Goal: Task Accomplishment & Management: Use online tool/utility

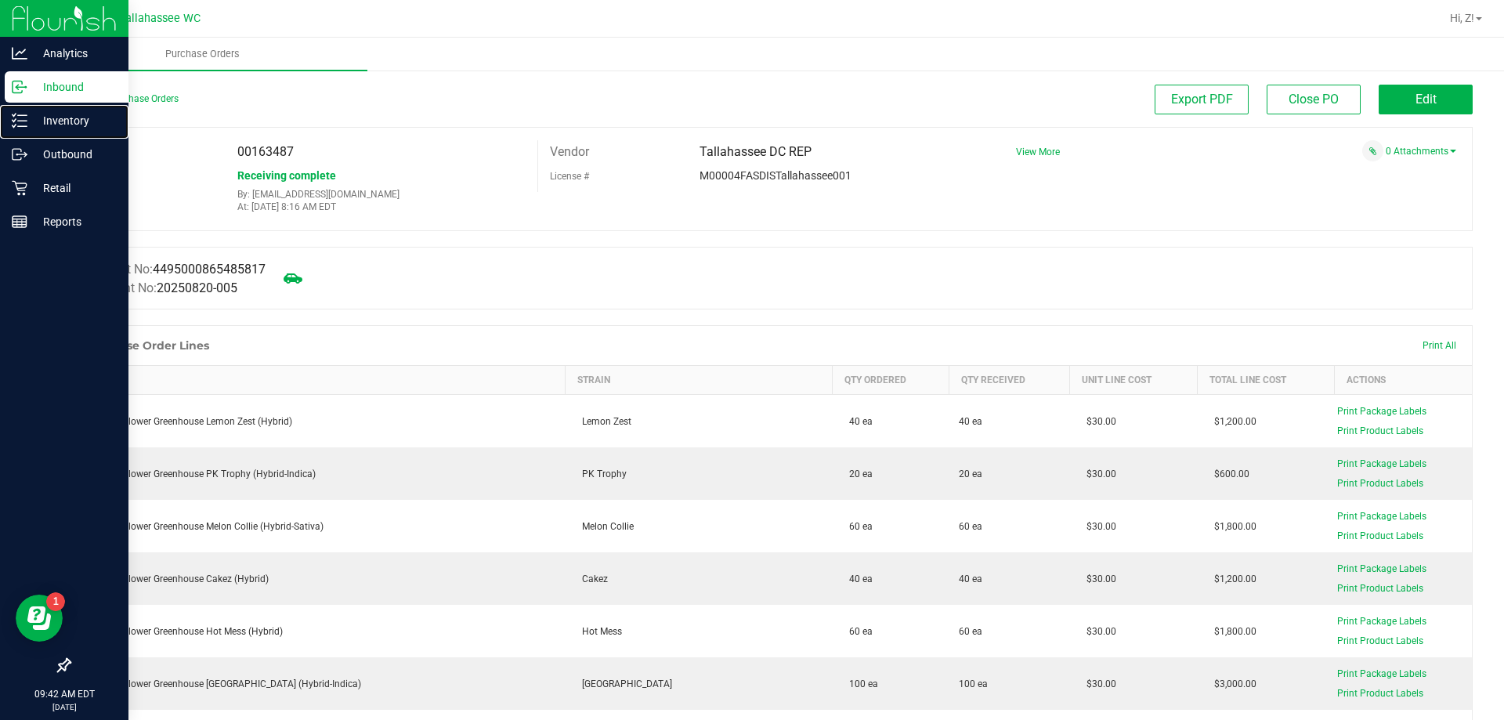
drag, startPoint x: 69, startPoint y: 122, endPoint x: 73, endPoint y: 90, distance: 32.4
click at [69, 122] on p "Inventory" at bounding box center [74, 120] width 94 height 19
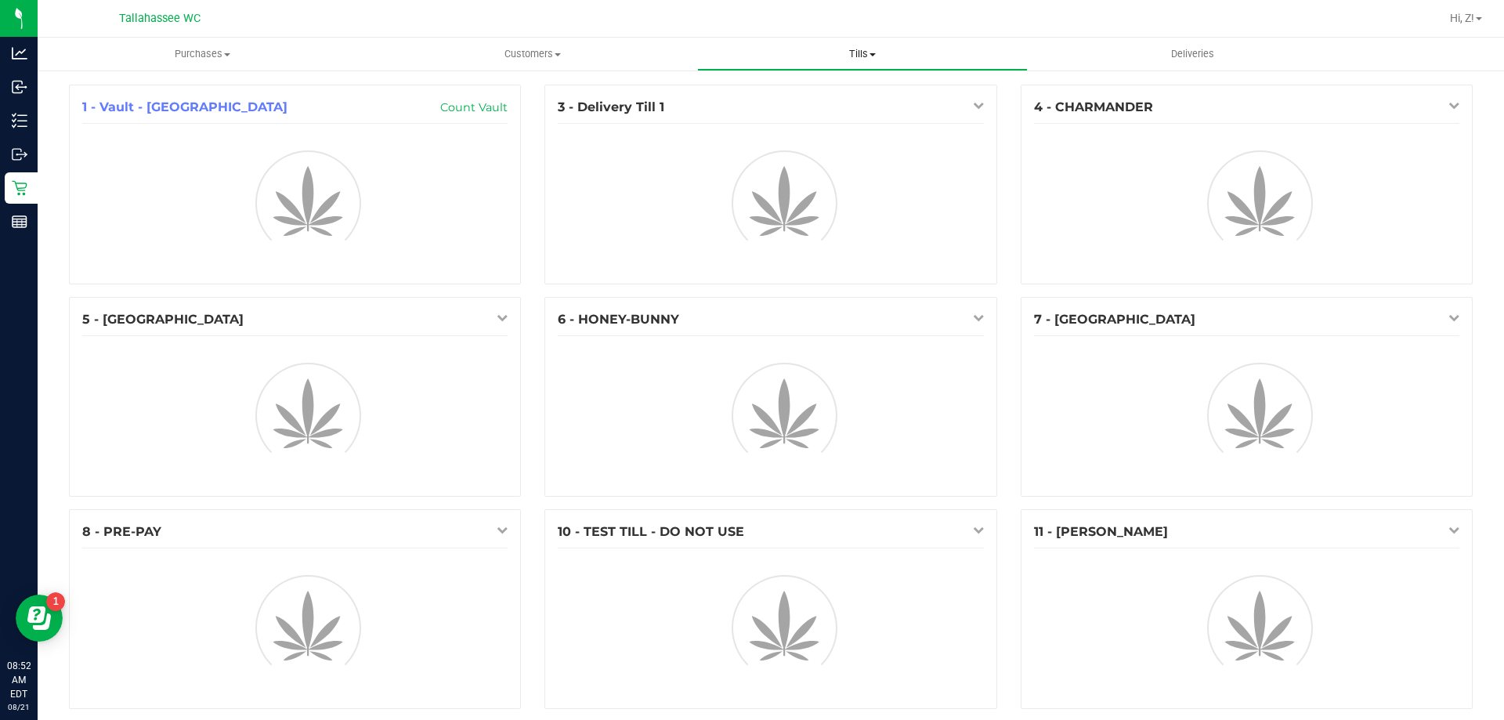
click at [873, 48] on span "Tills" at bounding box center [862, 54] width 328 height 14
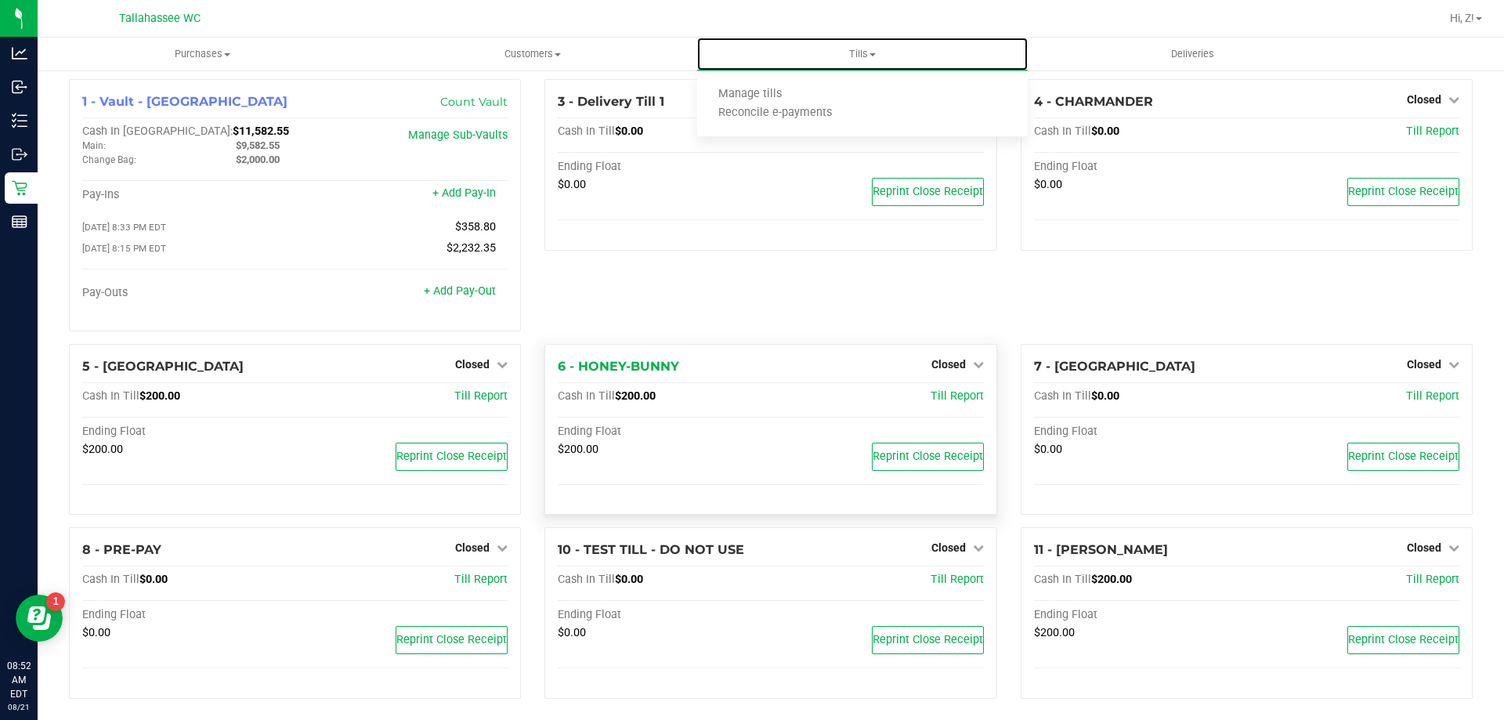
scroll to position [16, 0]
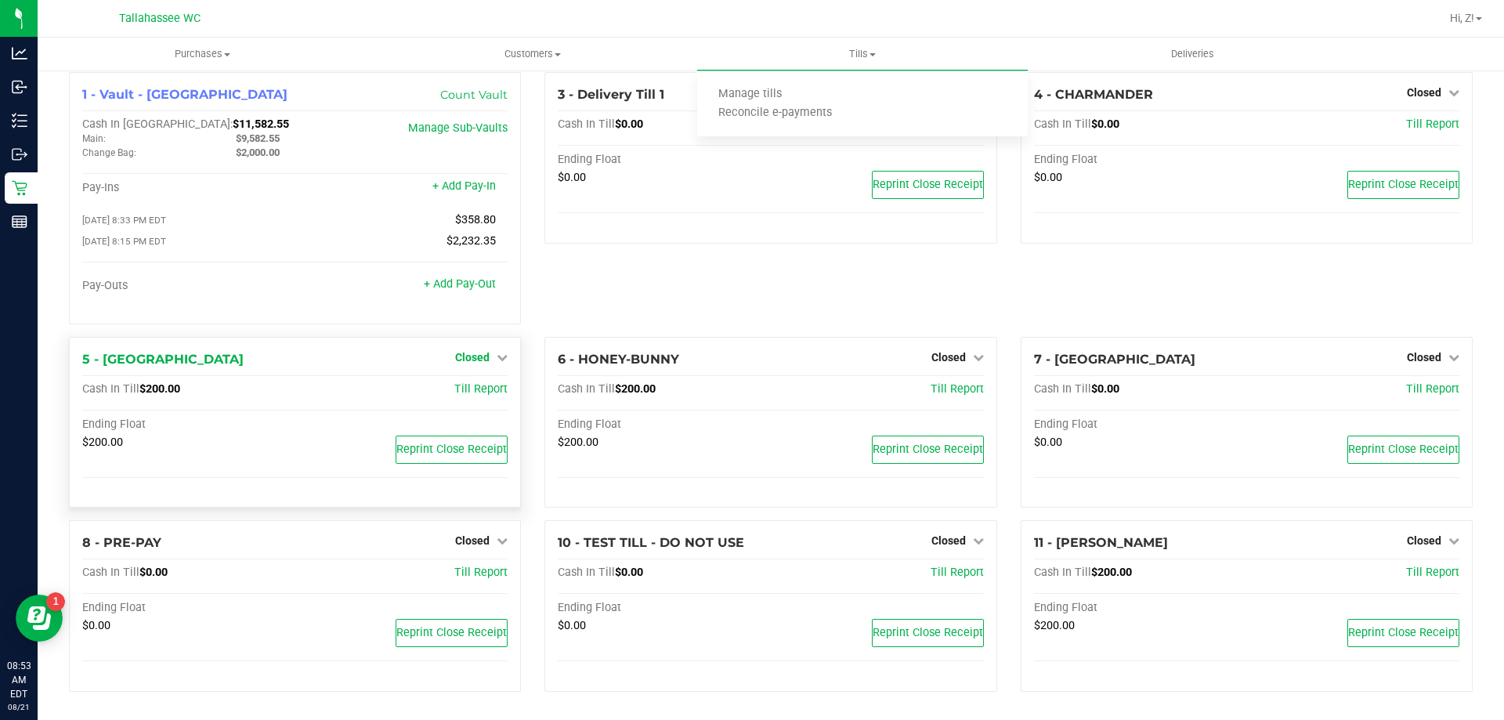
click at [491, 360] on link "Closed" at bounding box center [481, 357] width 52 height 13
click at [476, 392] on link "Open Till" at bounding box center [472, 389] width 42 height 13
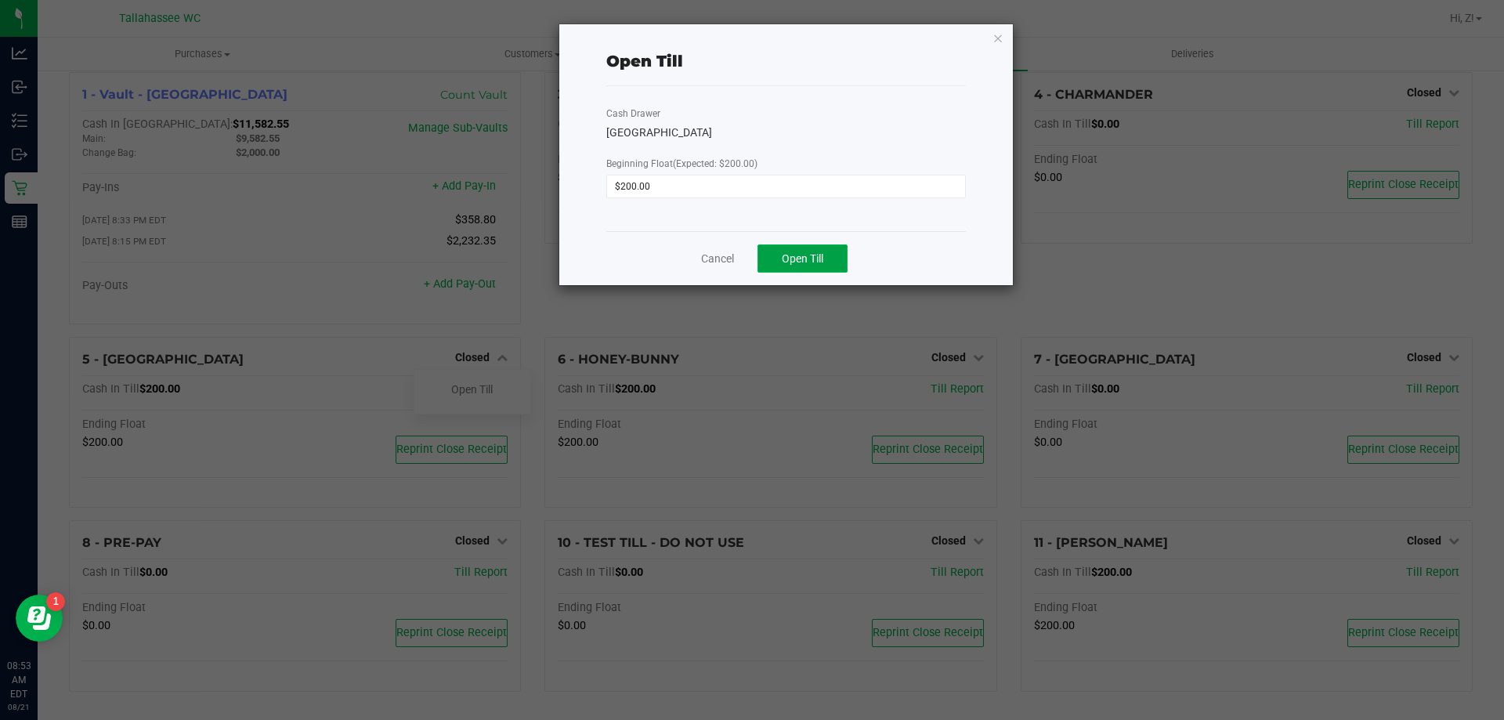
click at [829, 258] on button "Open Till" at bounding box center [802, 258] width 90 height 28
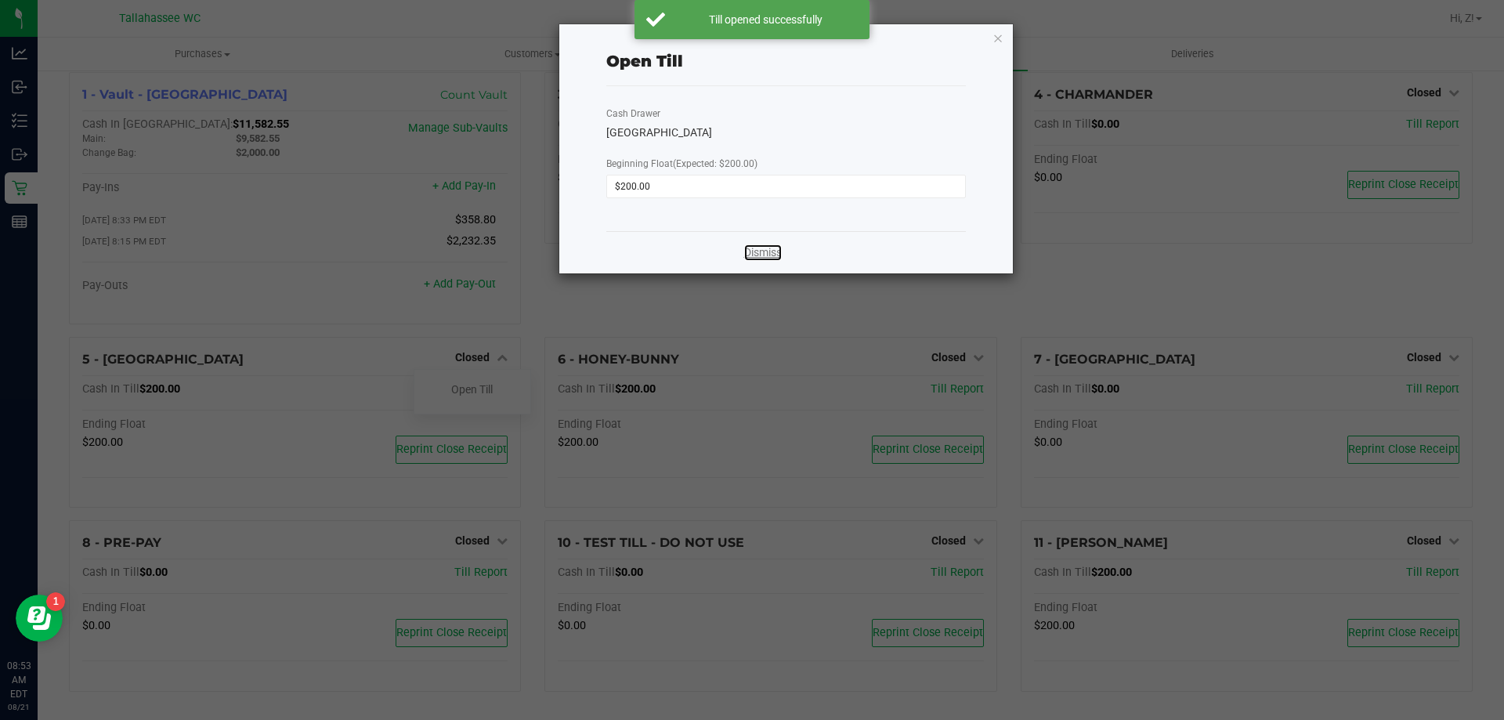
click at [768, 248] on link "Dismiss" at bounding box center [763, 252] width 38 height 16
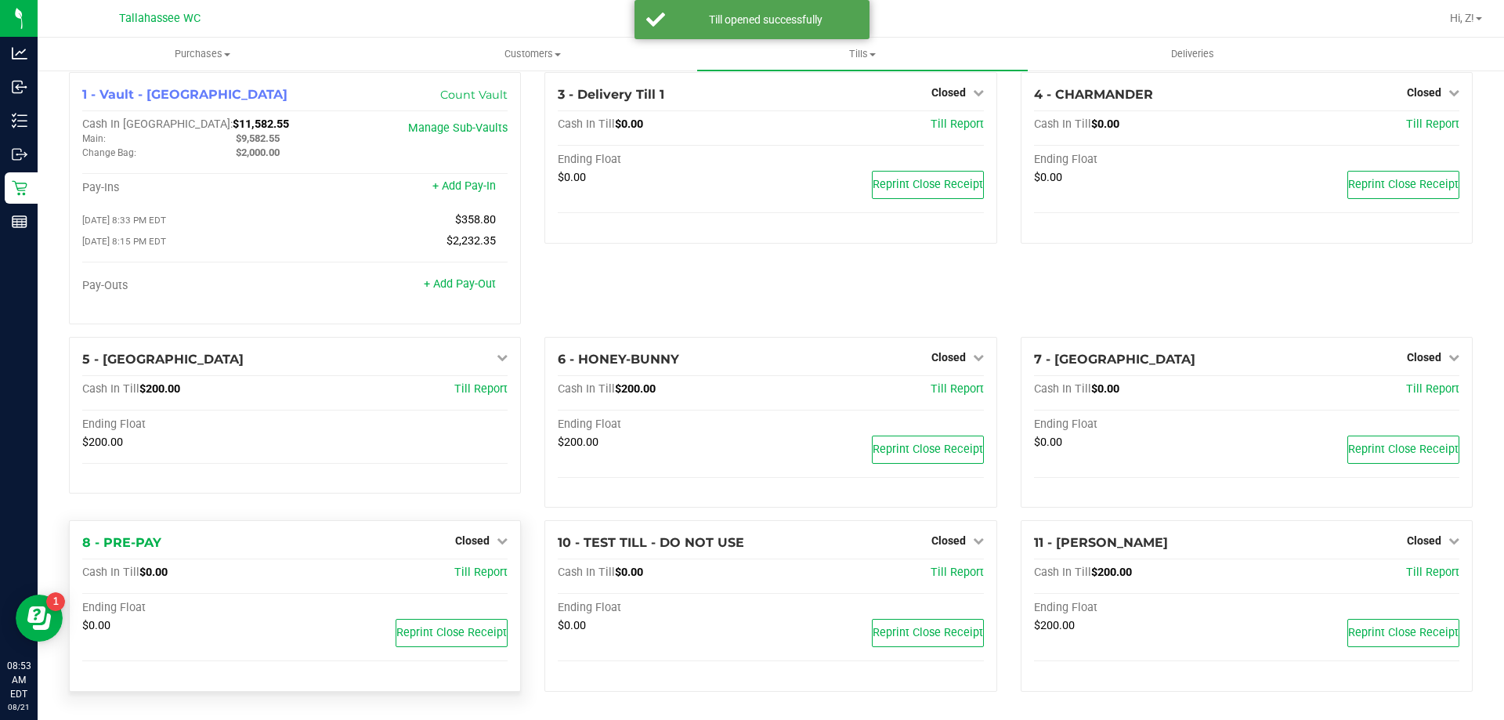
click at [492, 551] on div "8 - PRE-PAY Closed Open Till" at bounding box center [294, 542] width 425 height 19
click at [490, 540] on link "Closed" at bounding box center [481, 540] width 52 height 13
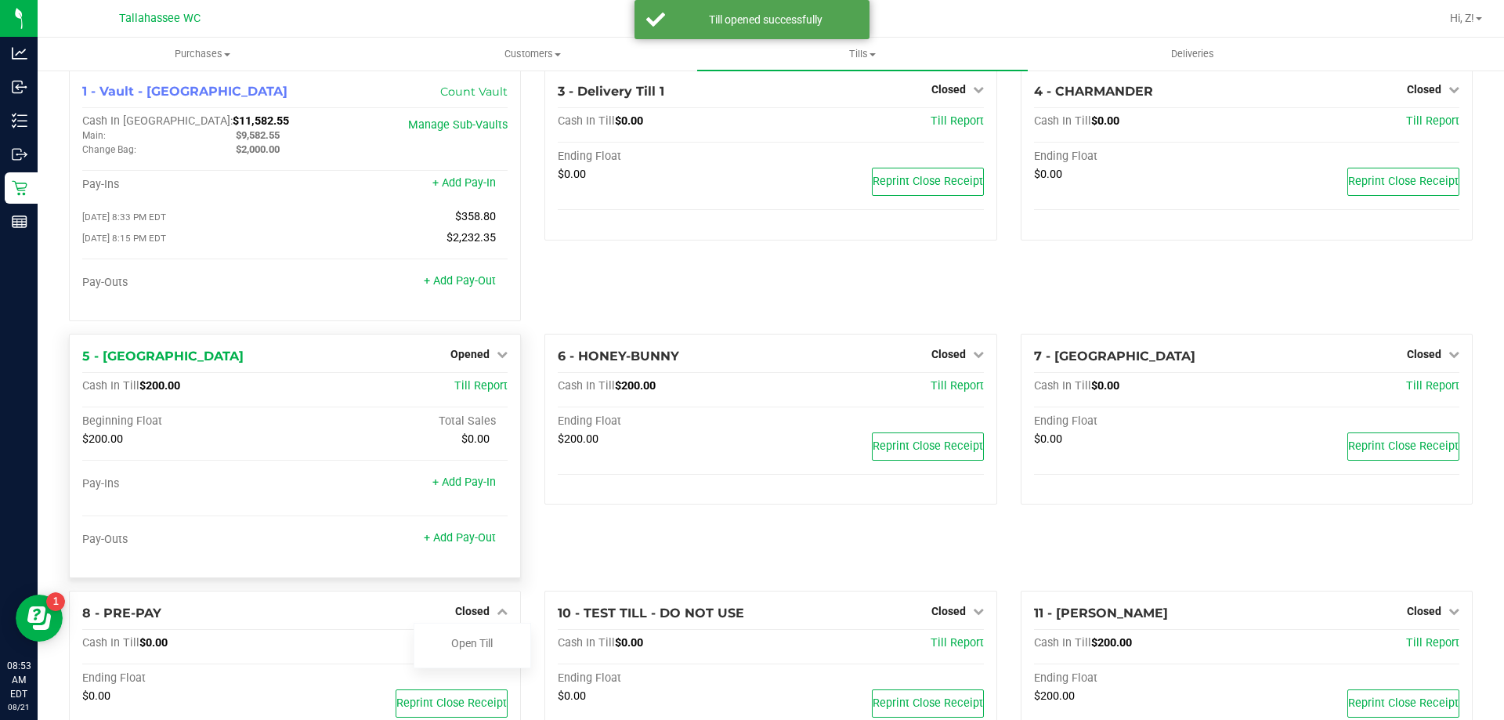
click at [492, 574] on div "5 - LATVIA Opened Close Till Cash In Till $200.00 Till Report Beginning Float T…" at bounding box center [295, 456] width 452 height 244
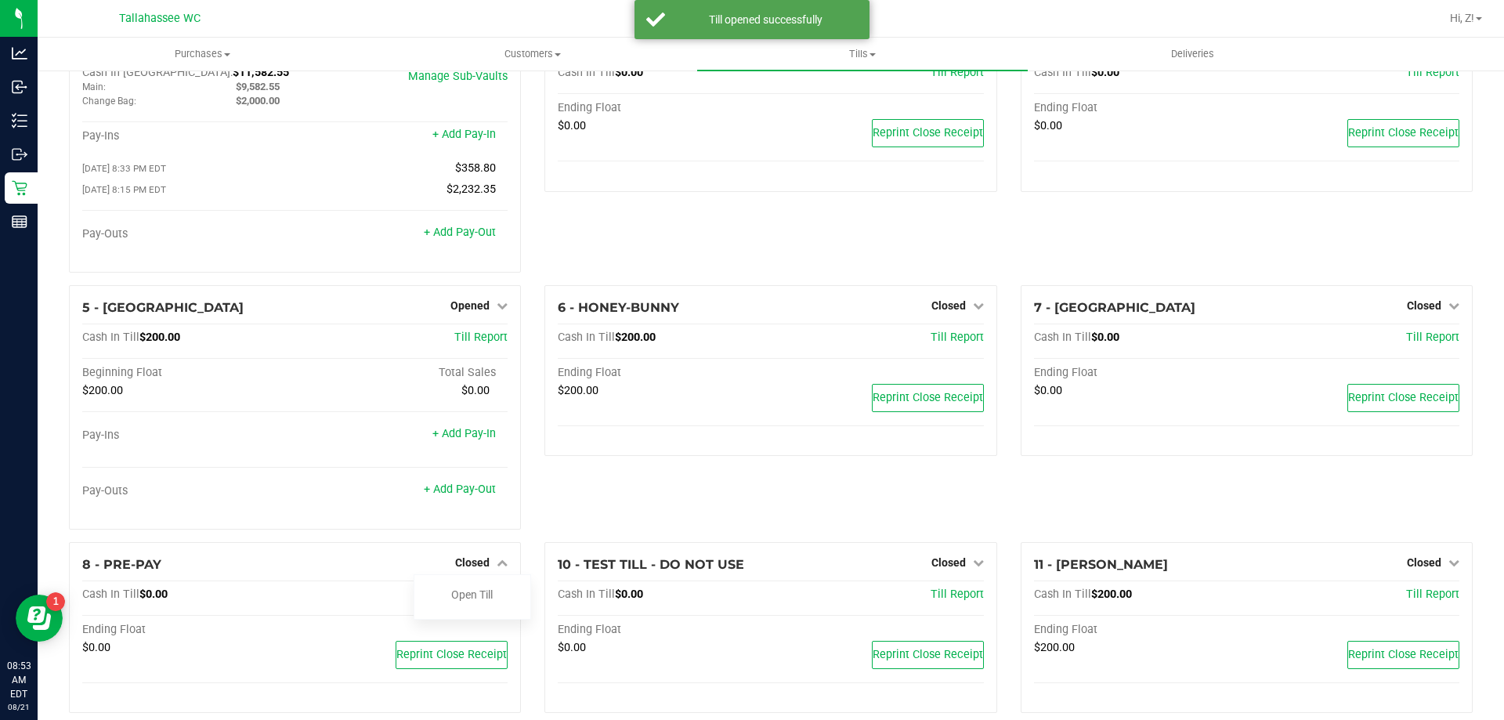
scroll to position [89, 0]
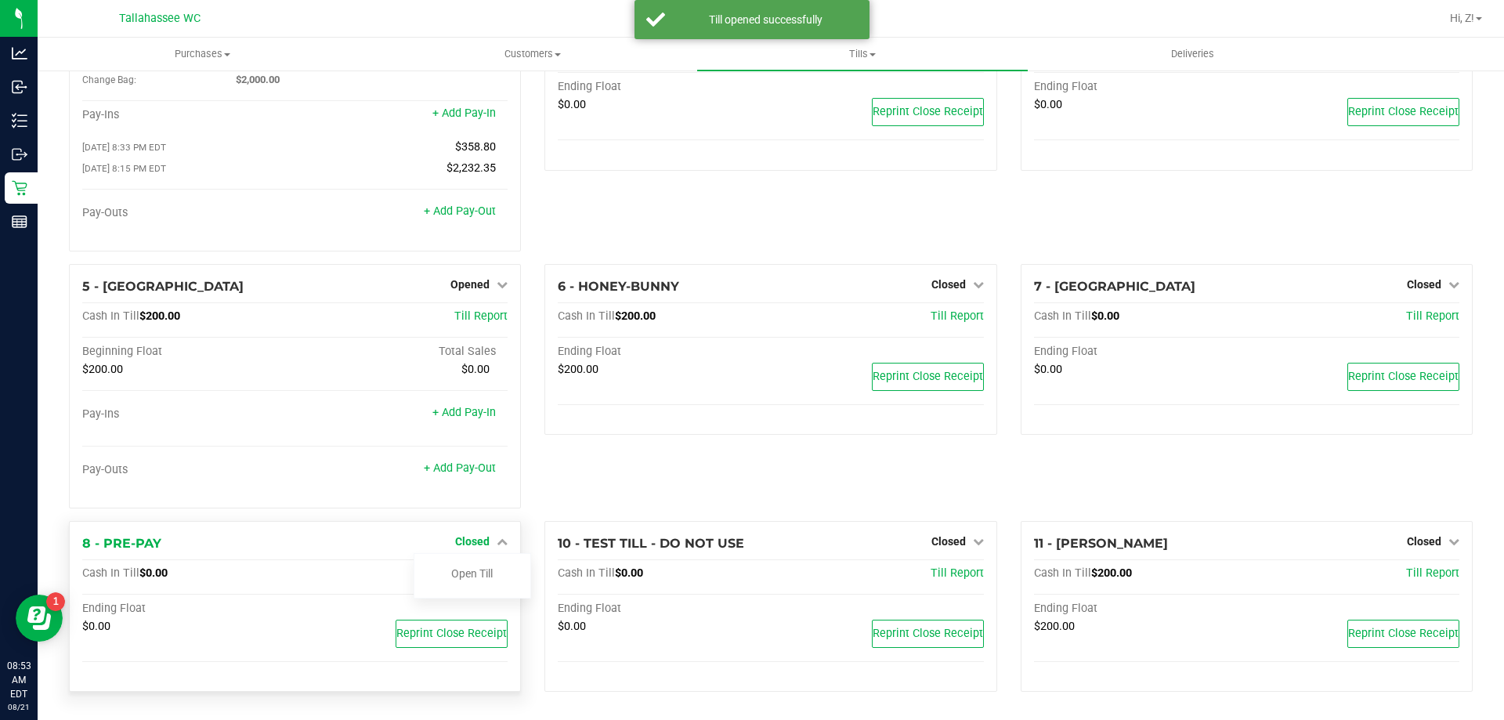
click at [481, 544] on span "Closed" at bounding box center [472, 541] width 34 height 13
click at [490, 577] on link "Open Till" at bounding box center [472, 573] width 42 height 13
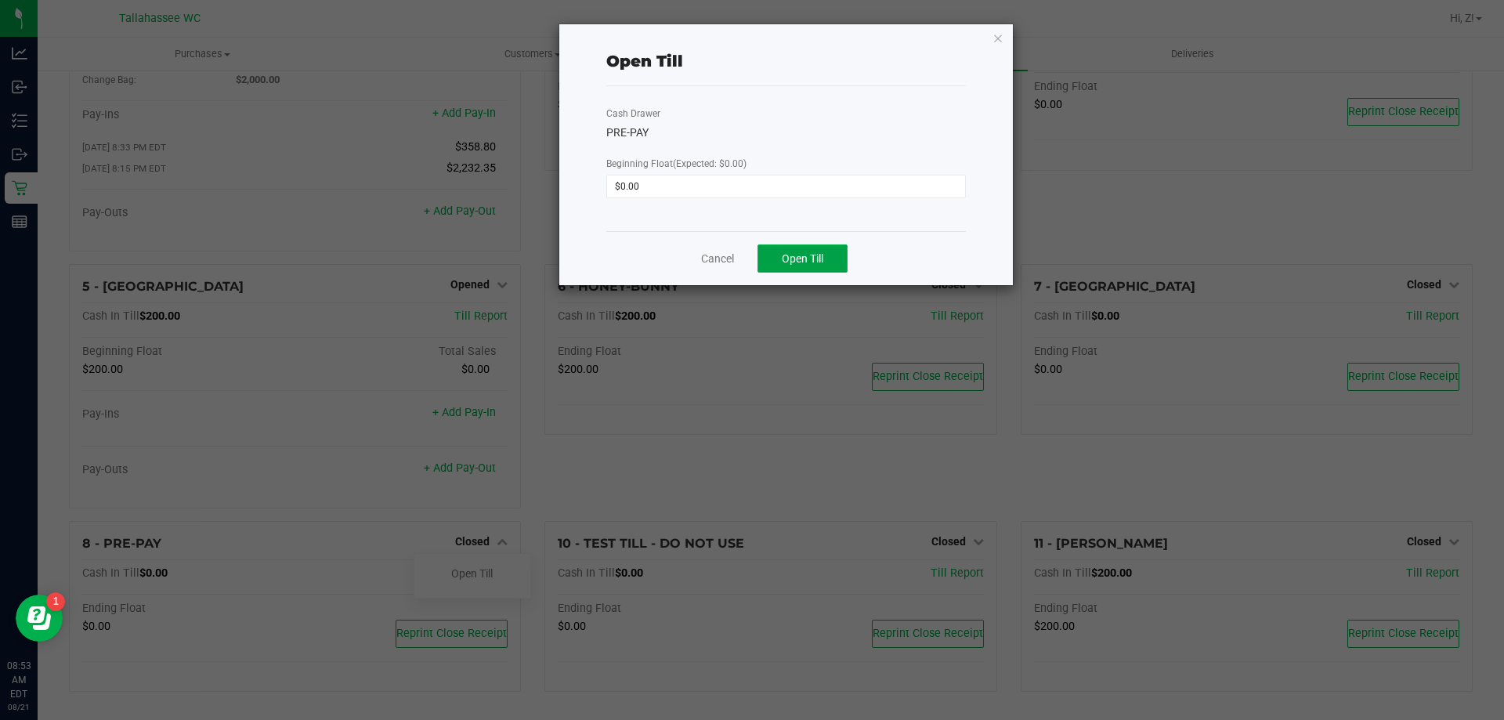
click at [829, 262] on button "Open Till" at bounding box center [802, 258] width 90 height 28
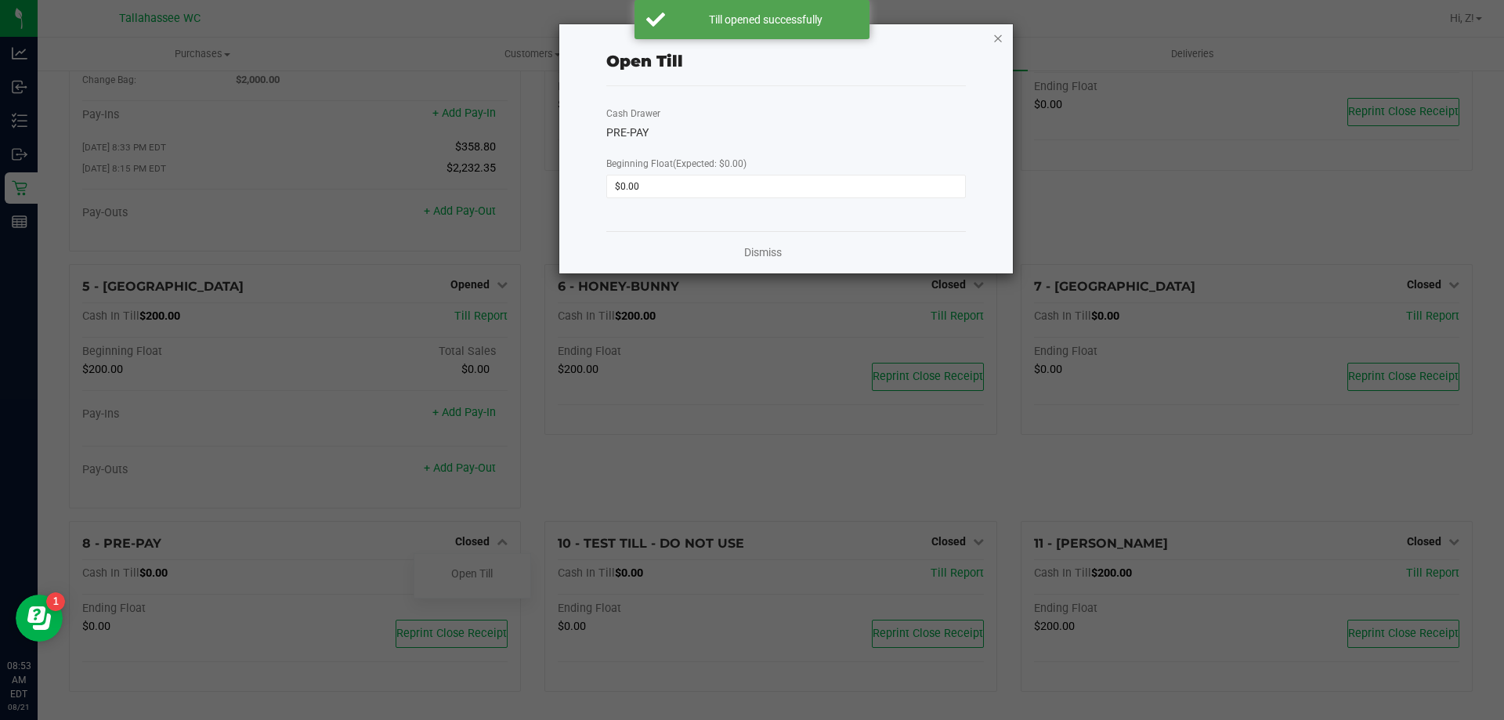
click at [997, 39] on icon "button" at bounding box center [997, 37] width 11 height 19
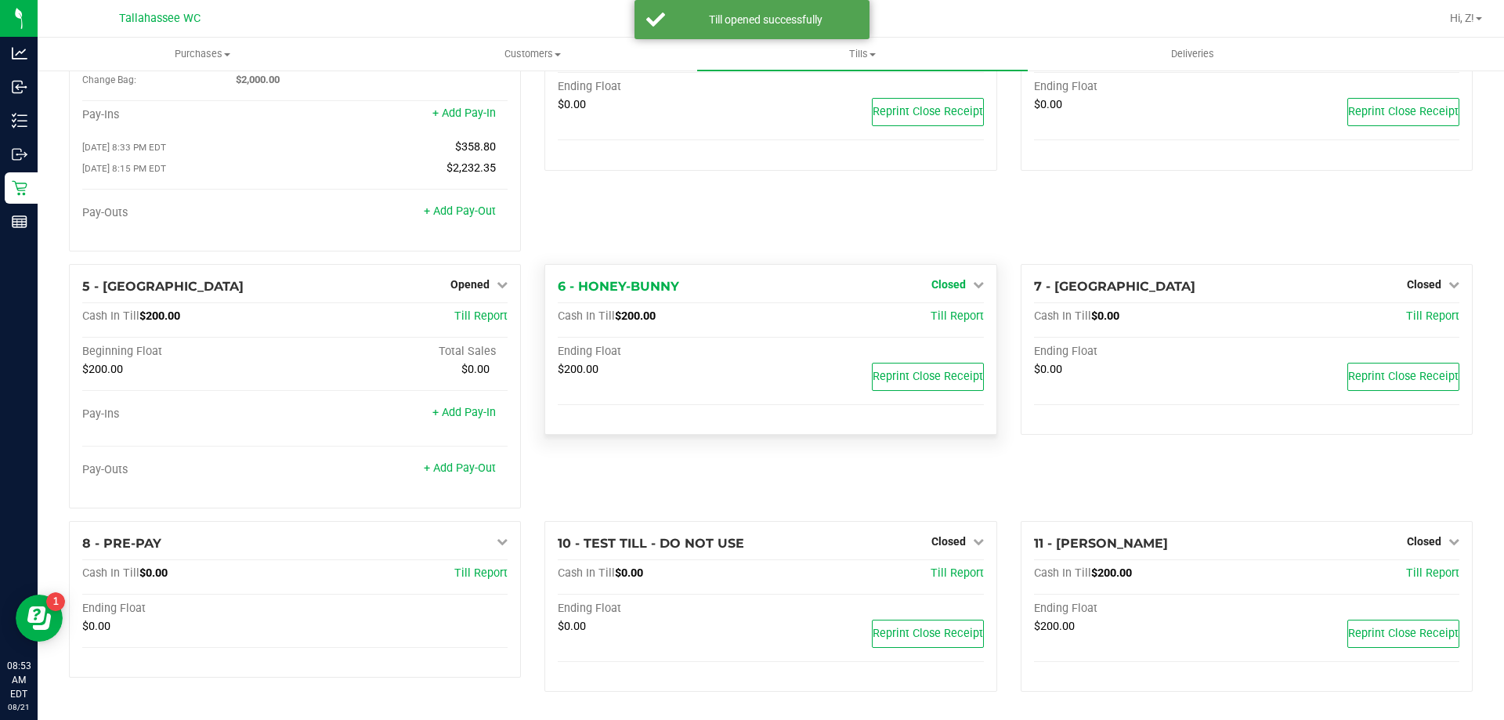
click at [938, 283] on span "Closed" at bounding box center [948, 284] width 34 height 13
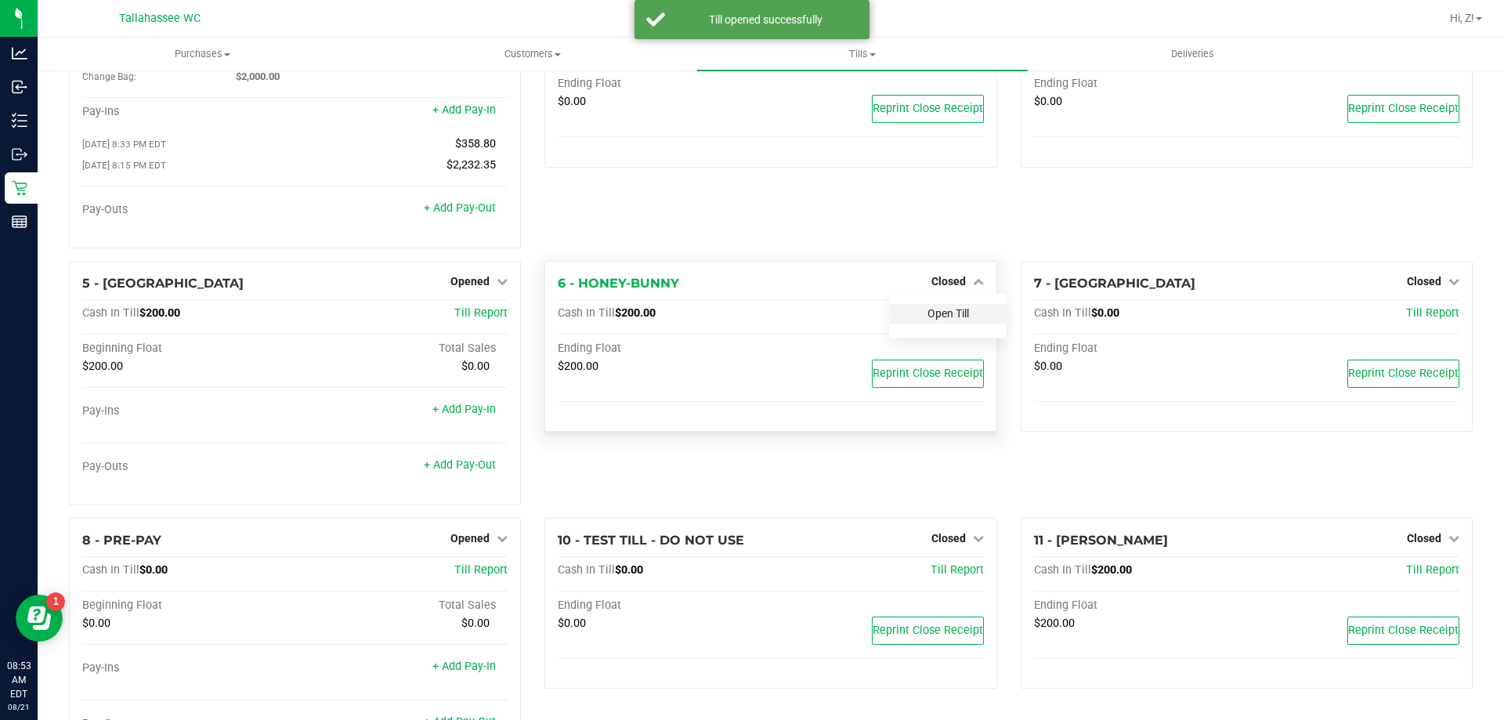
click at [936, 320] on link "Open Till" at bounding box center [948, 313] width 42 height 13
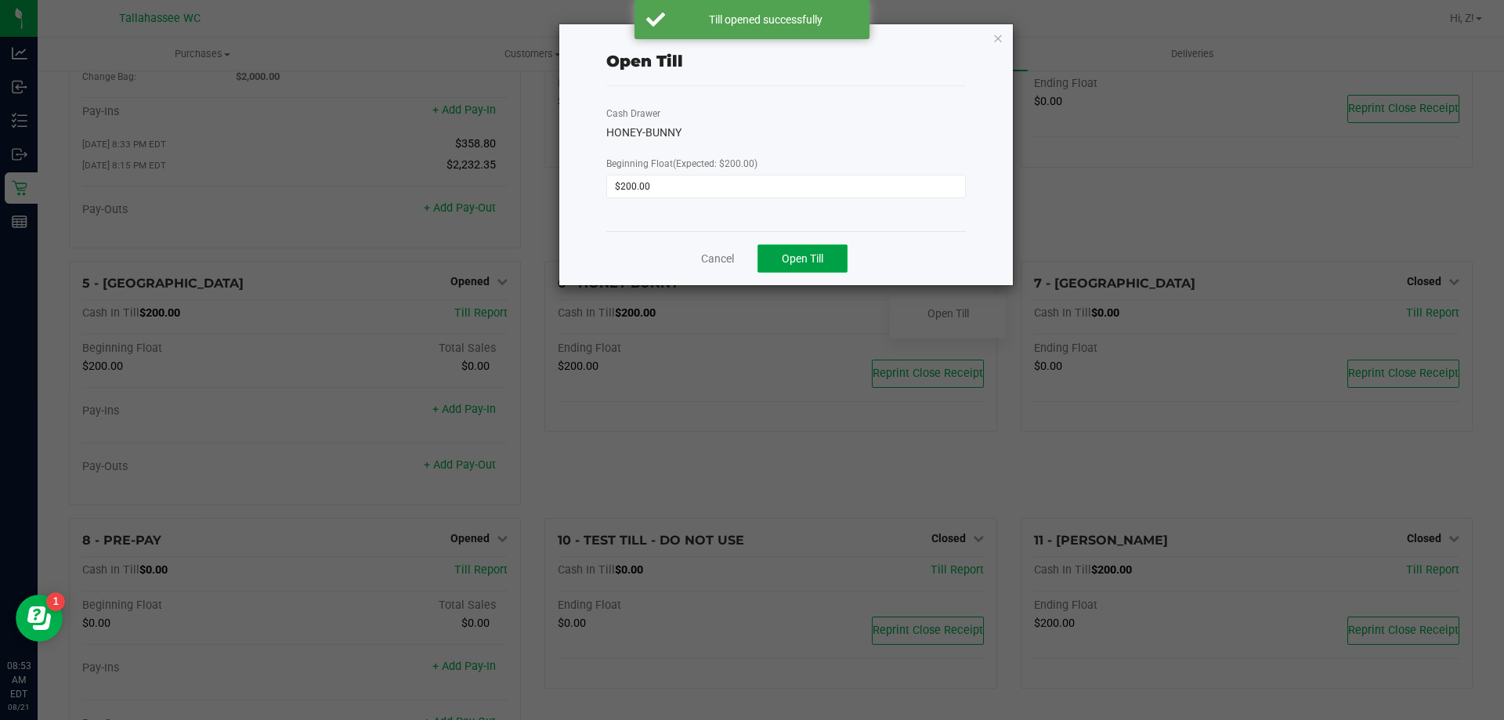
click at [826, 259] on button "Open Till" at bounding box center [802, 258] width 90 height 28
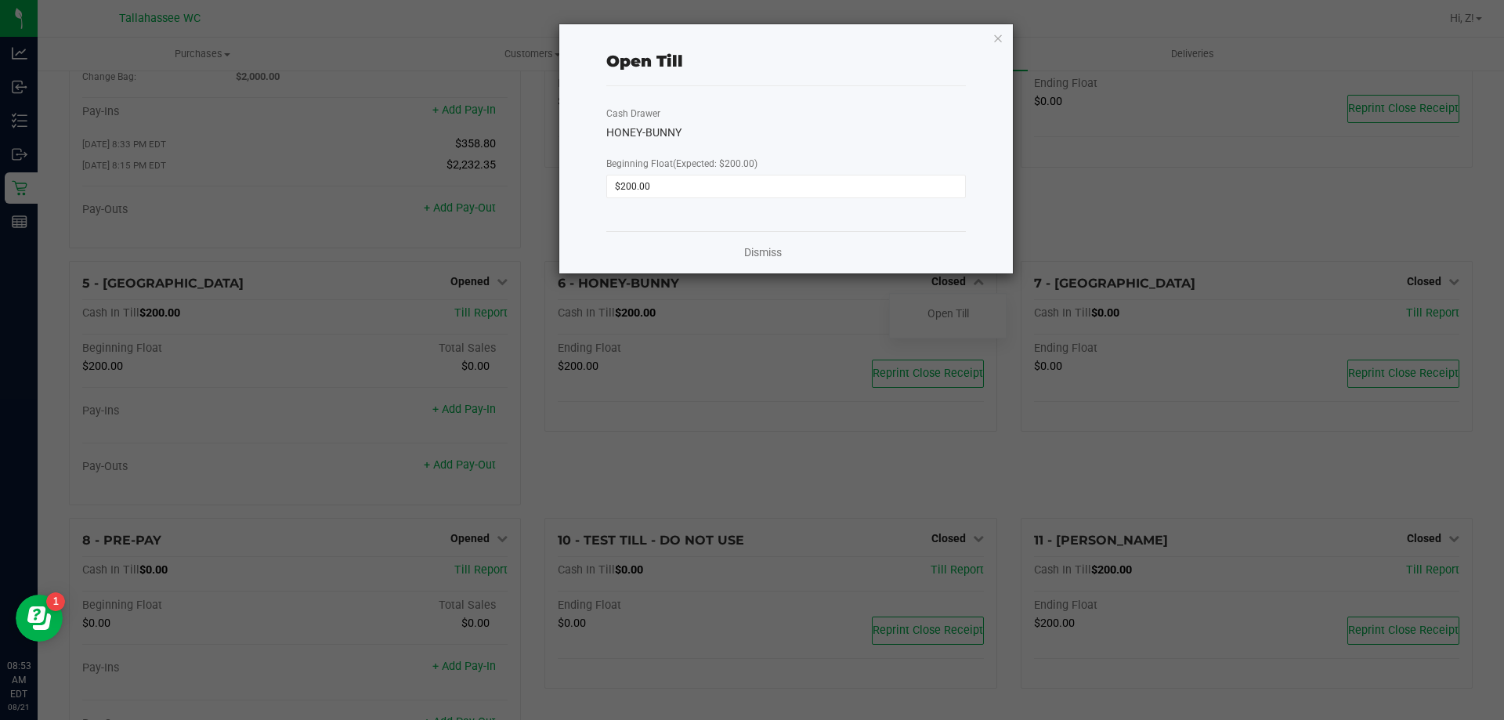
click at [1430, 539] on ngb-modal-window "Open Till Cash Drawer HONEY-BUNNY Beginning Float (Expected: $200.00) $200.00 D…" at bounding box center [758, 360] width 1516 height 720
click at [1434, 538] on ngb-modal-window "Open Till Cash Drawer HONEY-BUNNY Beginning Float (Expected: $200.00) $200.00 D…" at bounding box center [758, 360] width 1516 height 720
click at [769, 251] on link "Dismiss" at bounding box center [763, 252] width 38 height 16
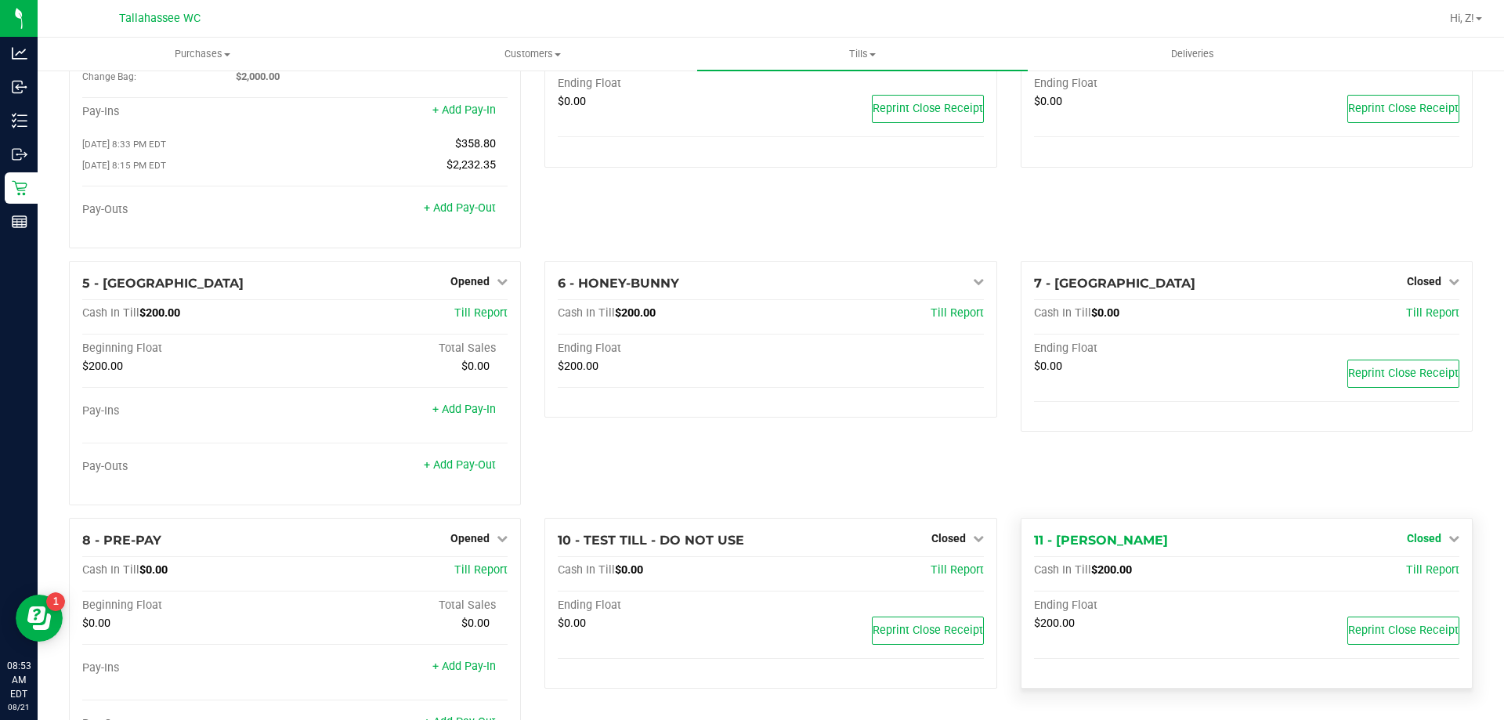
click at [1407, 536] on span "Closed" at bounding box center [1424, 538] width 34 height 13
click at [1403, 573] on link "Open Till" at bounding box center [1424, 570] width 42 height 13
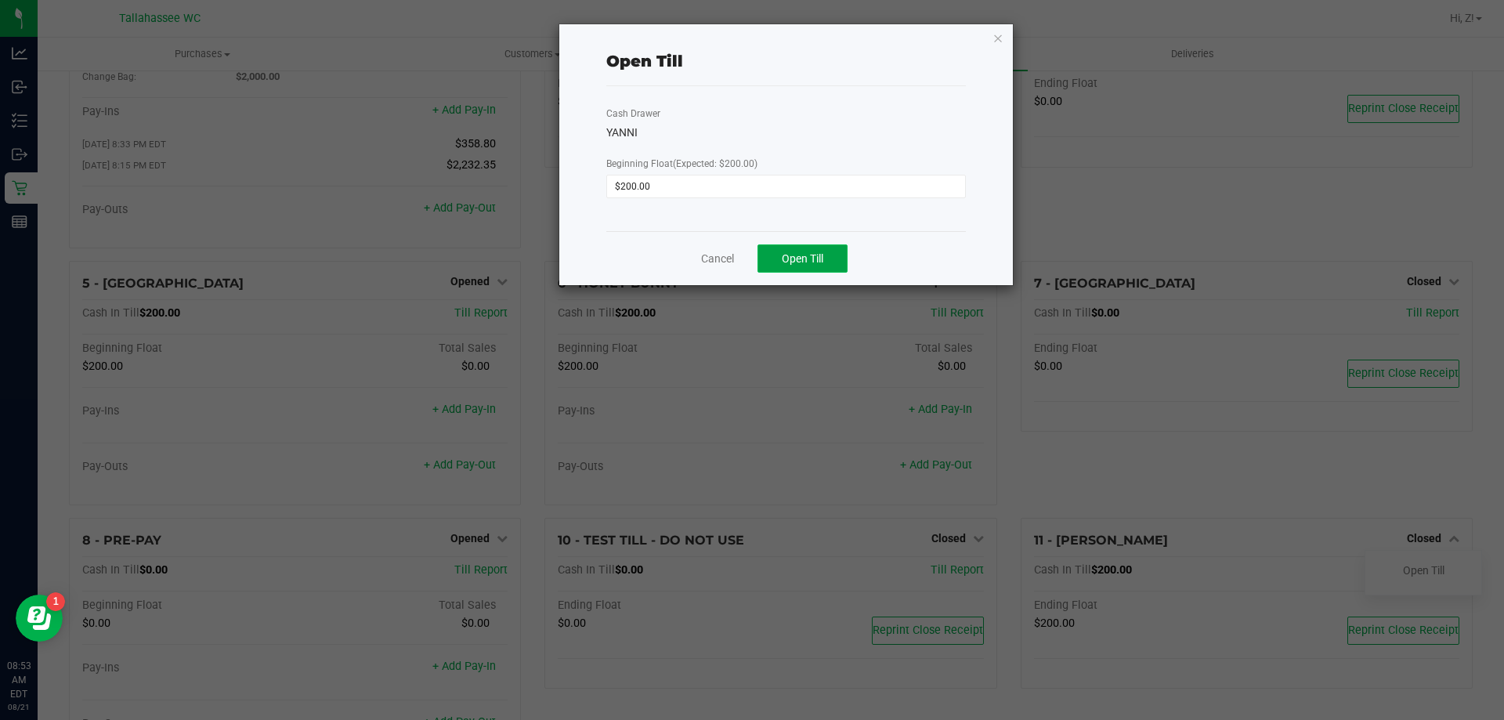
click at [817, 263] on span "Open Till" at bounding box center [803, 258] width 42 height 13
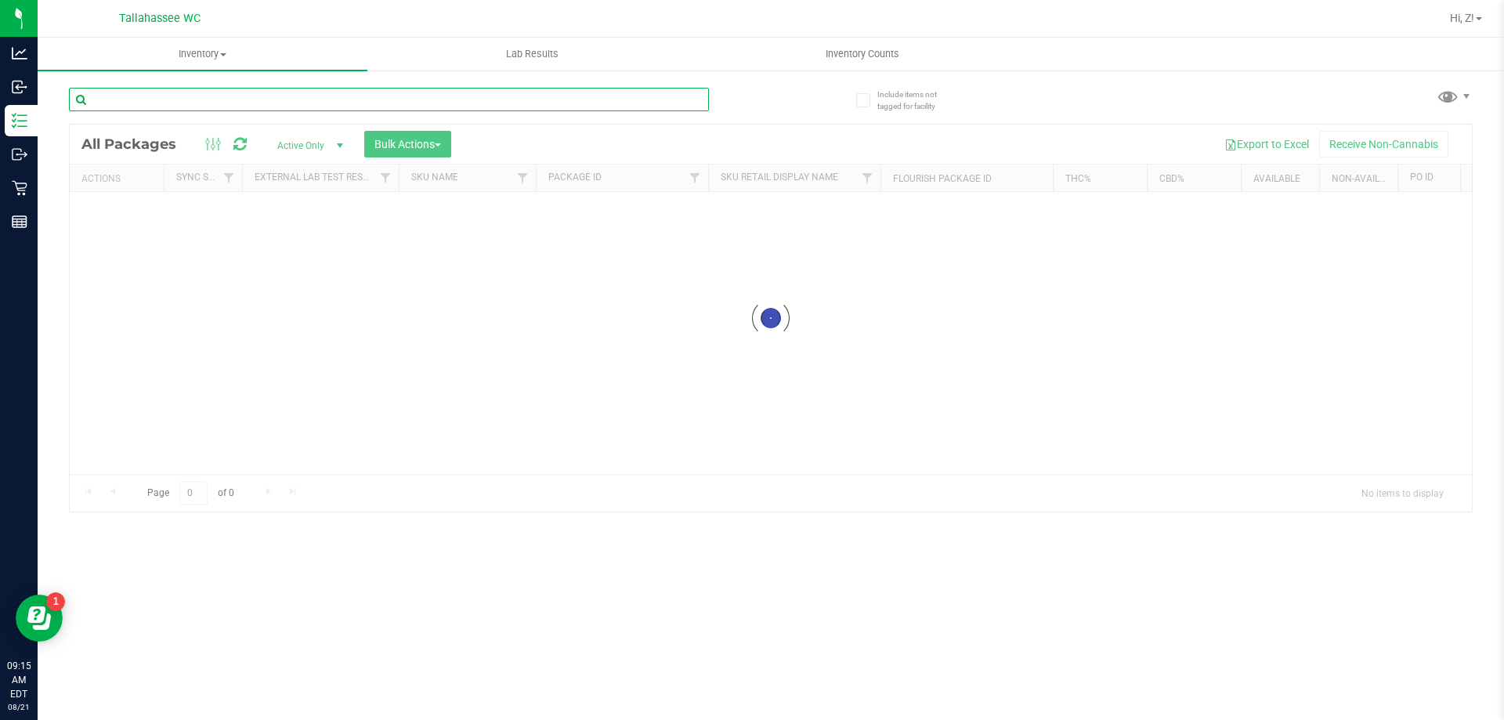
click at [240, 96] on input "text" at bounding box center [389, 100] width 640 height 24
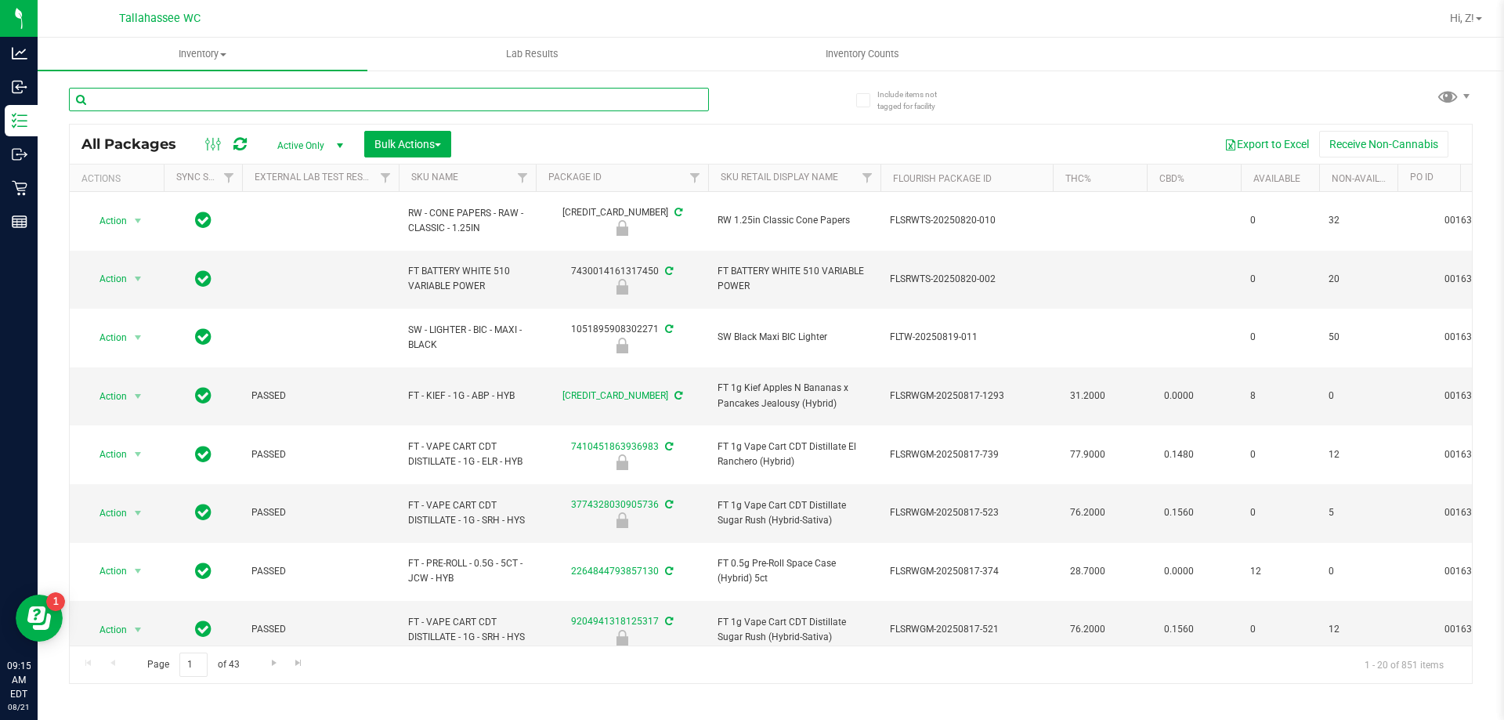
click at [193, 95] on input "text" at bounding box center [389, 100] width 640 height 24
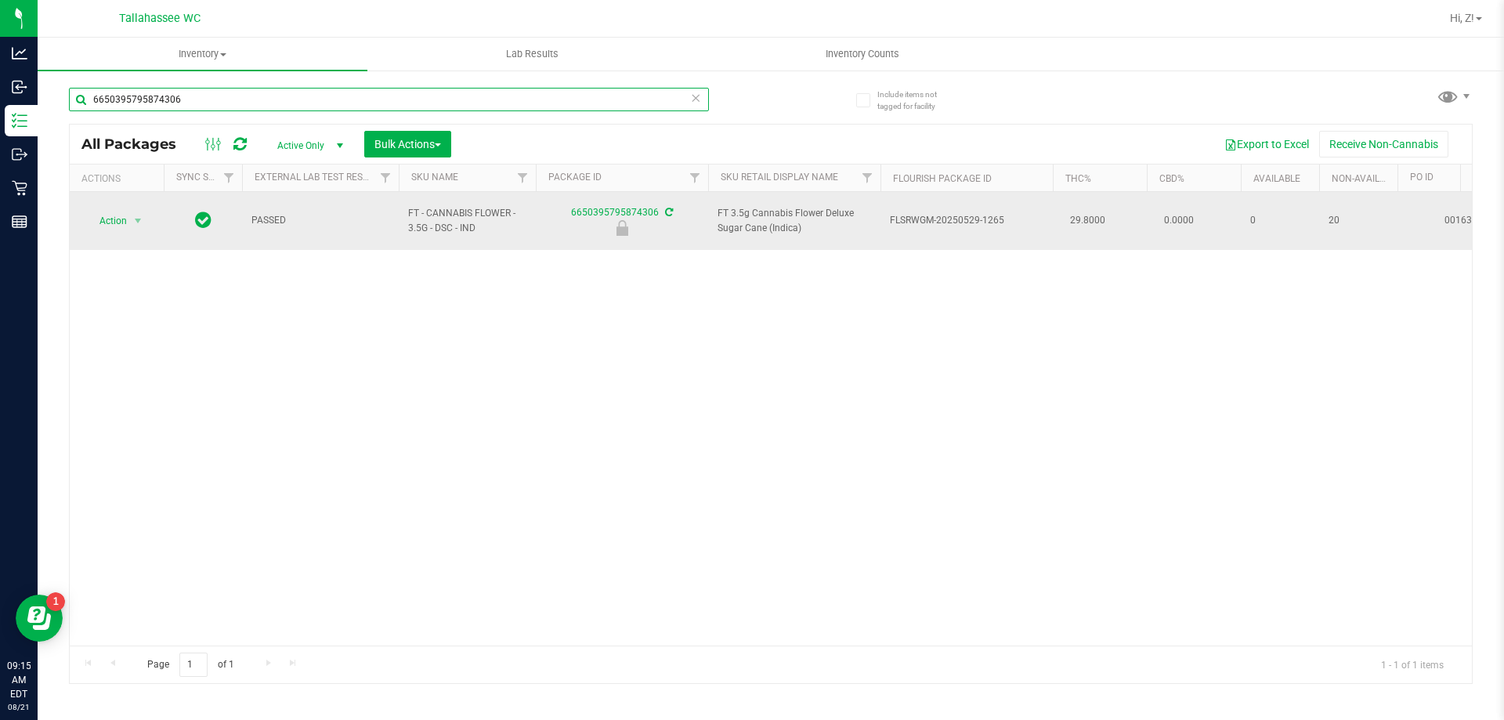
type input "6650395795874306"
click at [125, 214] on span "Action" at bounding box center [106, 221] width 42 height 22
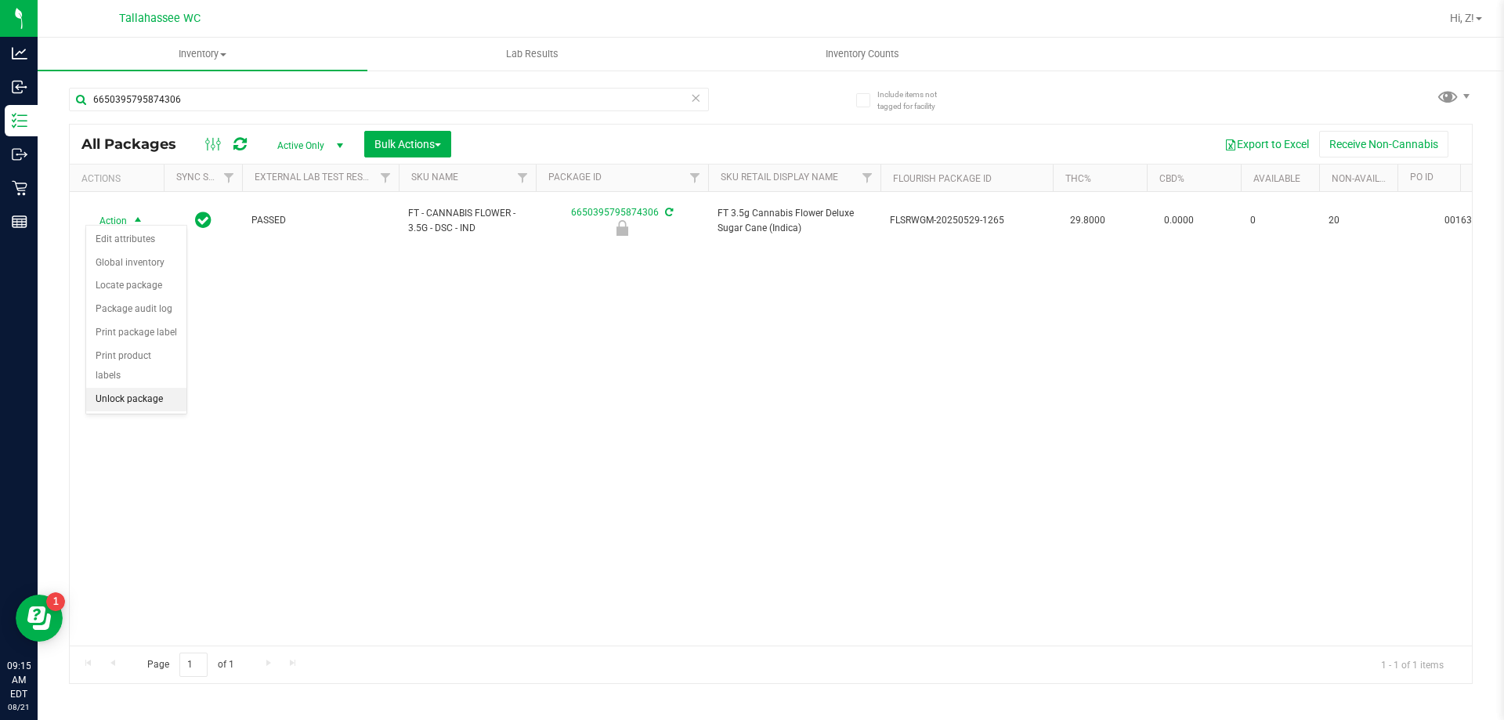
click at [131, 388] on li "Unlock package" at bounding box center [136, 400] width 100 height 24
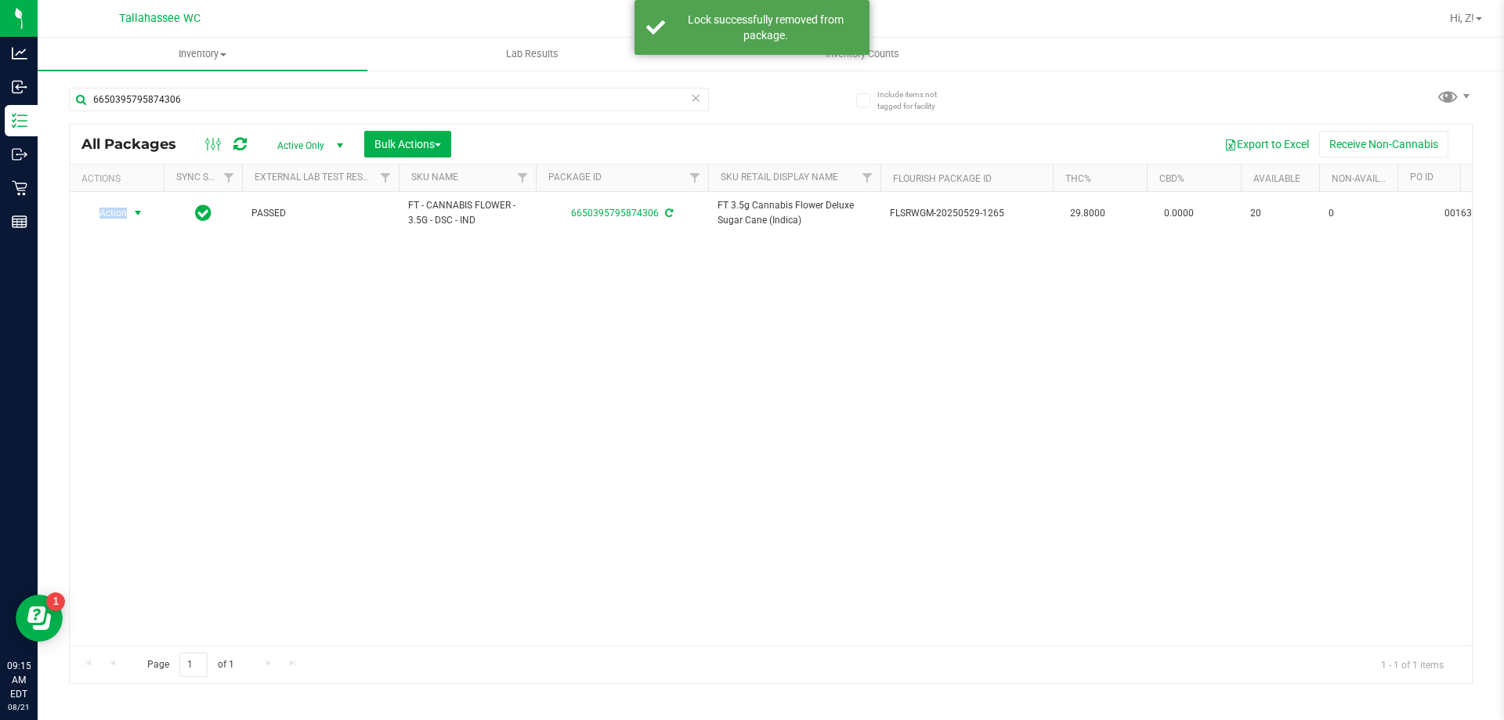
click at [120, 213] on span "Action" at bounding box center [106, 213] width 42 height 22
click at [136, 400] on li "Print package label" at bounding box center [146, 403] width 121 height 24
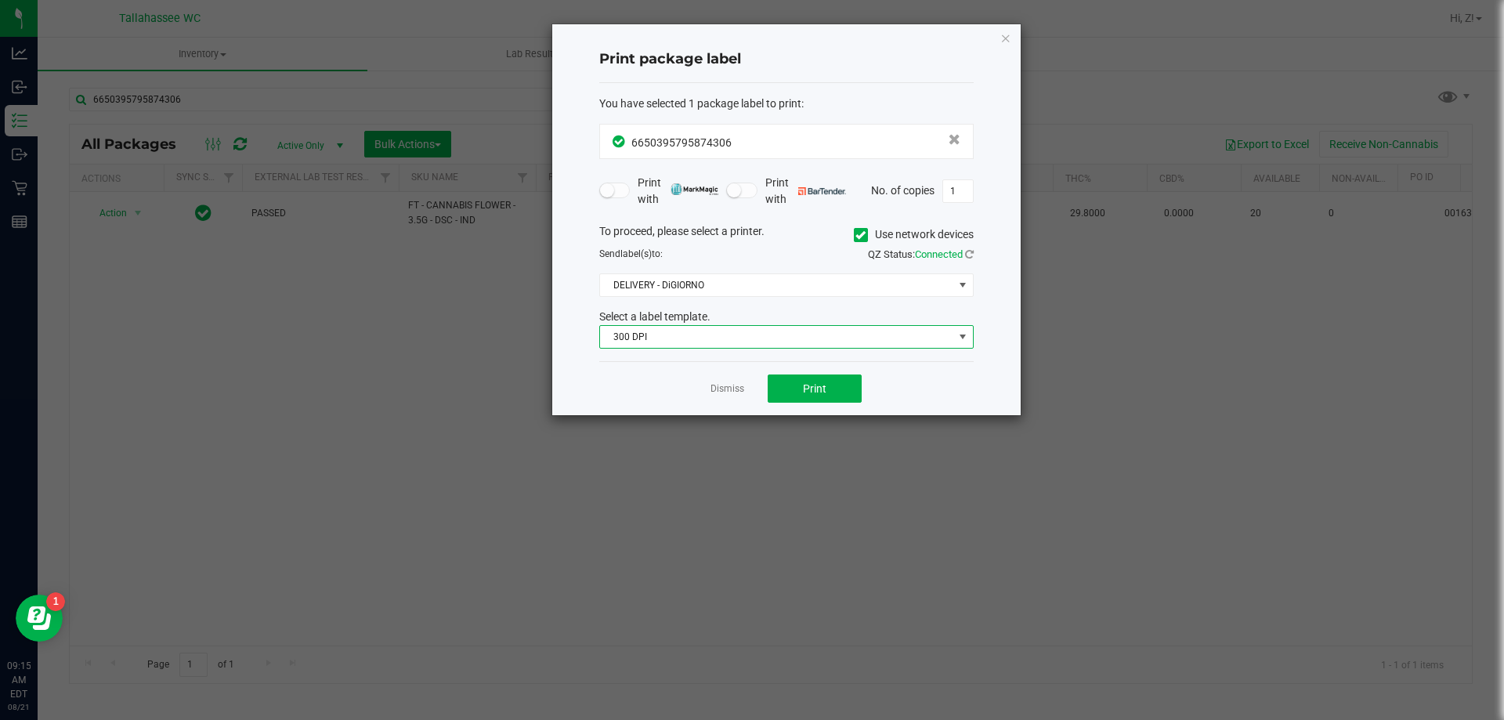
click at [662, 337] on span "300 DPI" at bounding box center [776, 337] width 353 height 22
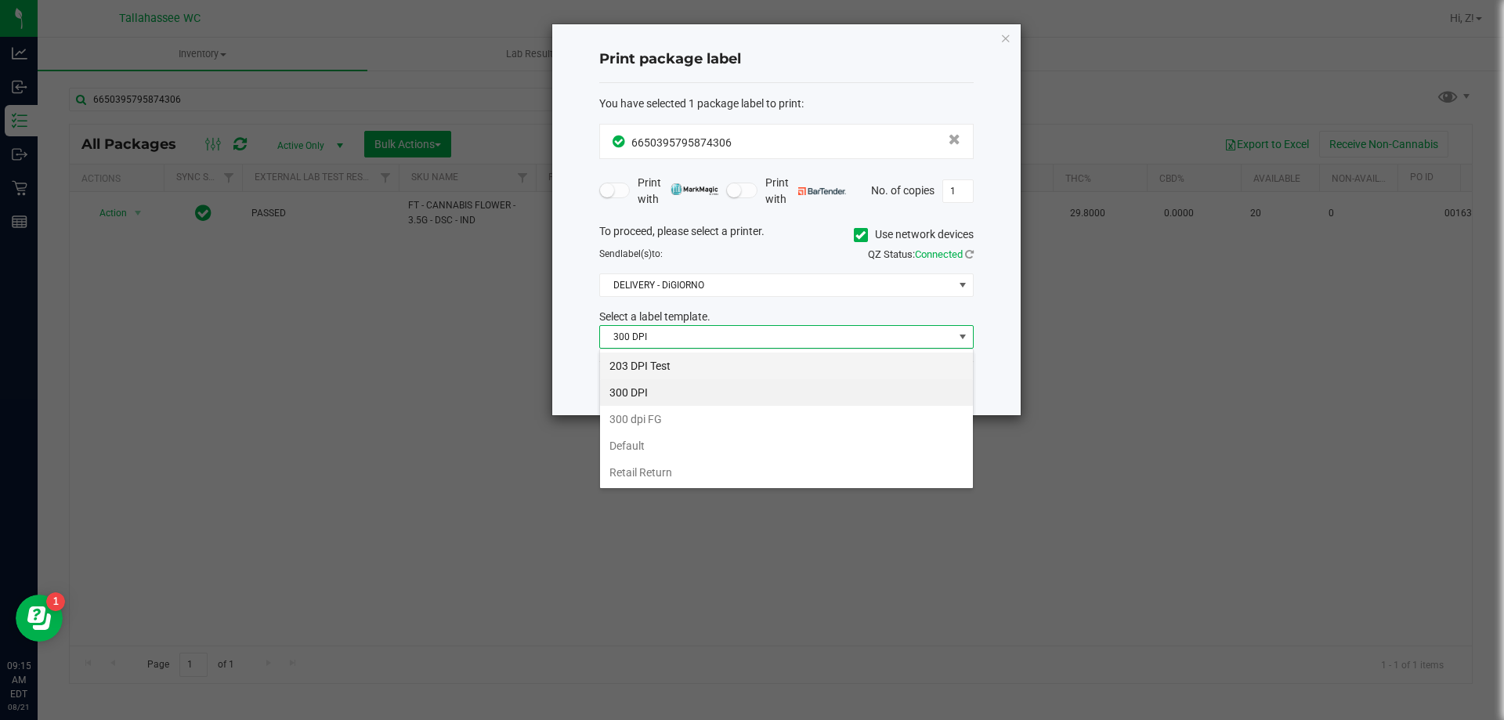
scroll to position [24, 374]
click at [667, 356] on li "203 DPI Test" at bounding box center [786, 366] width 373 height 27
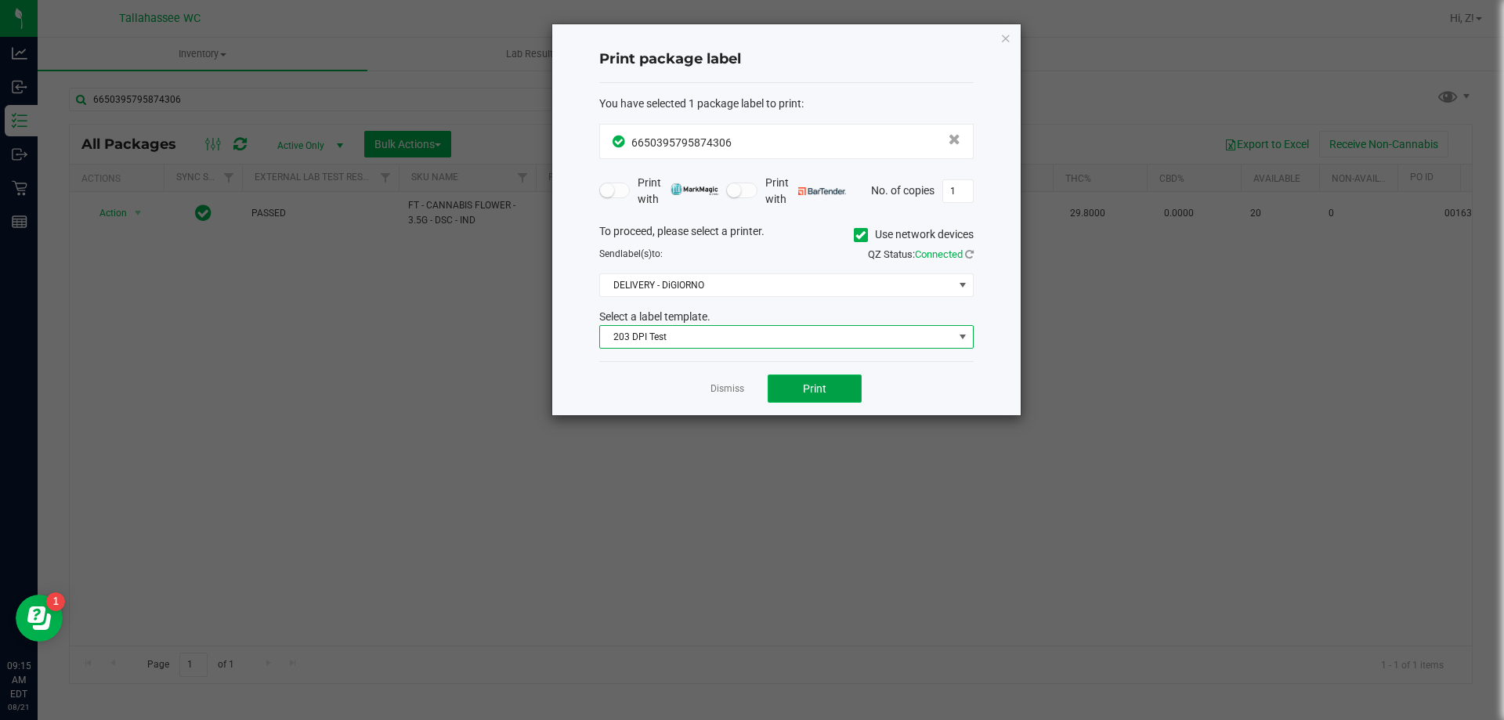
click at [829, 384] on button "Print" at bounding box center [815, 388] width 94 height 28
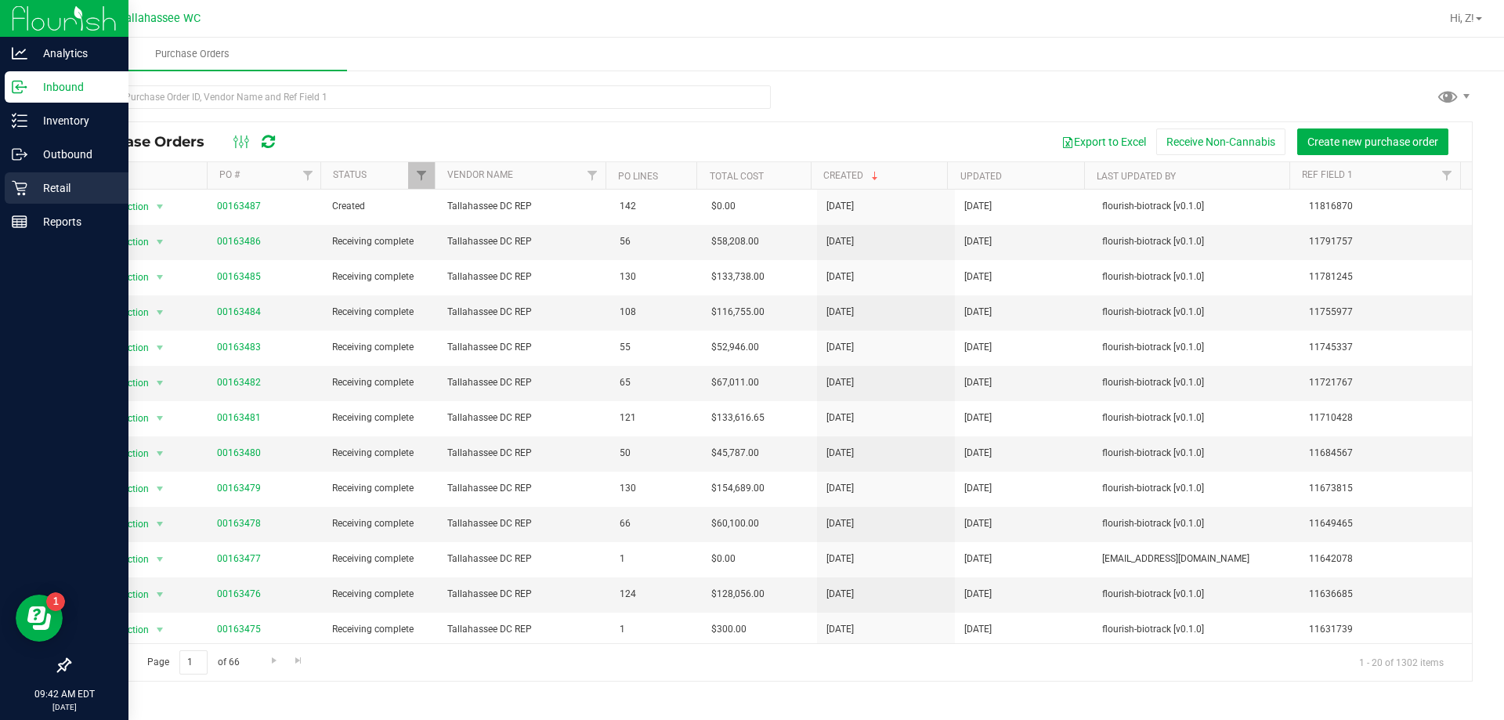
click at [38, 190] on p "Retail" at bounding box center [74, 188] width 94 height 19
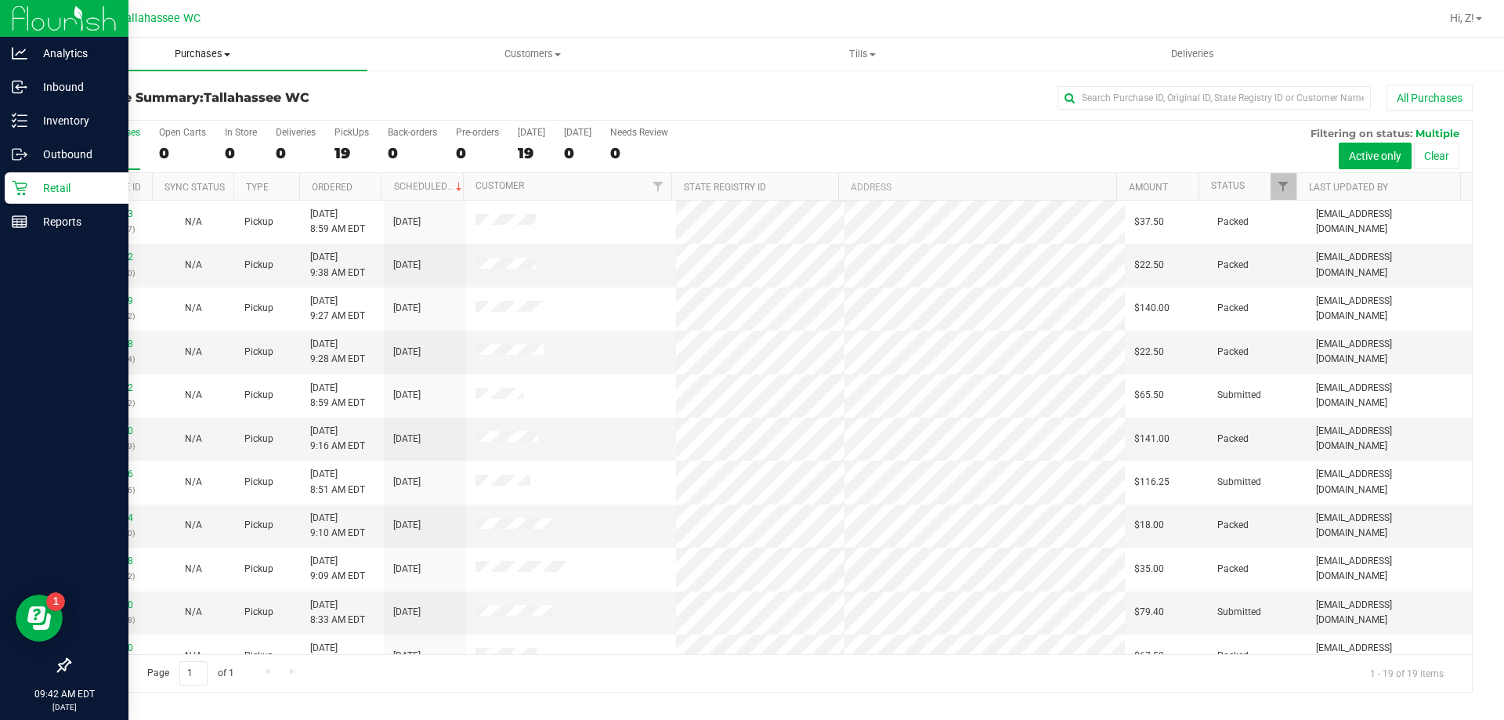
click at [199, 44] on uib-tab-heading "Purchases Summary of purchases Fulfillment All purchases" at bounding box center [203, 54] width 330 height 33
click at [163, 120] on li "Fulfillment" at bounding box center [203, 113] width 330 height 19
